Goal: Navigation & Orientation: Find specific page/section

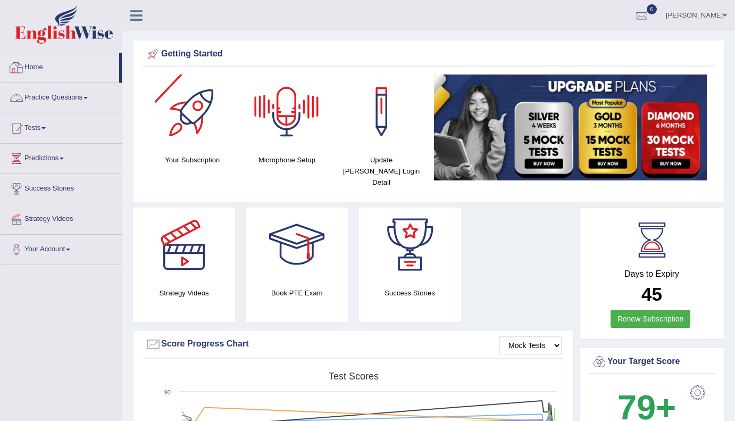
click at [40, 64] on link "Home" at bounding box center [60, 66] width 119 height 27
